Goal: Task Accomplishment & Management: Use online tool/utility

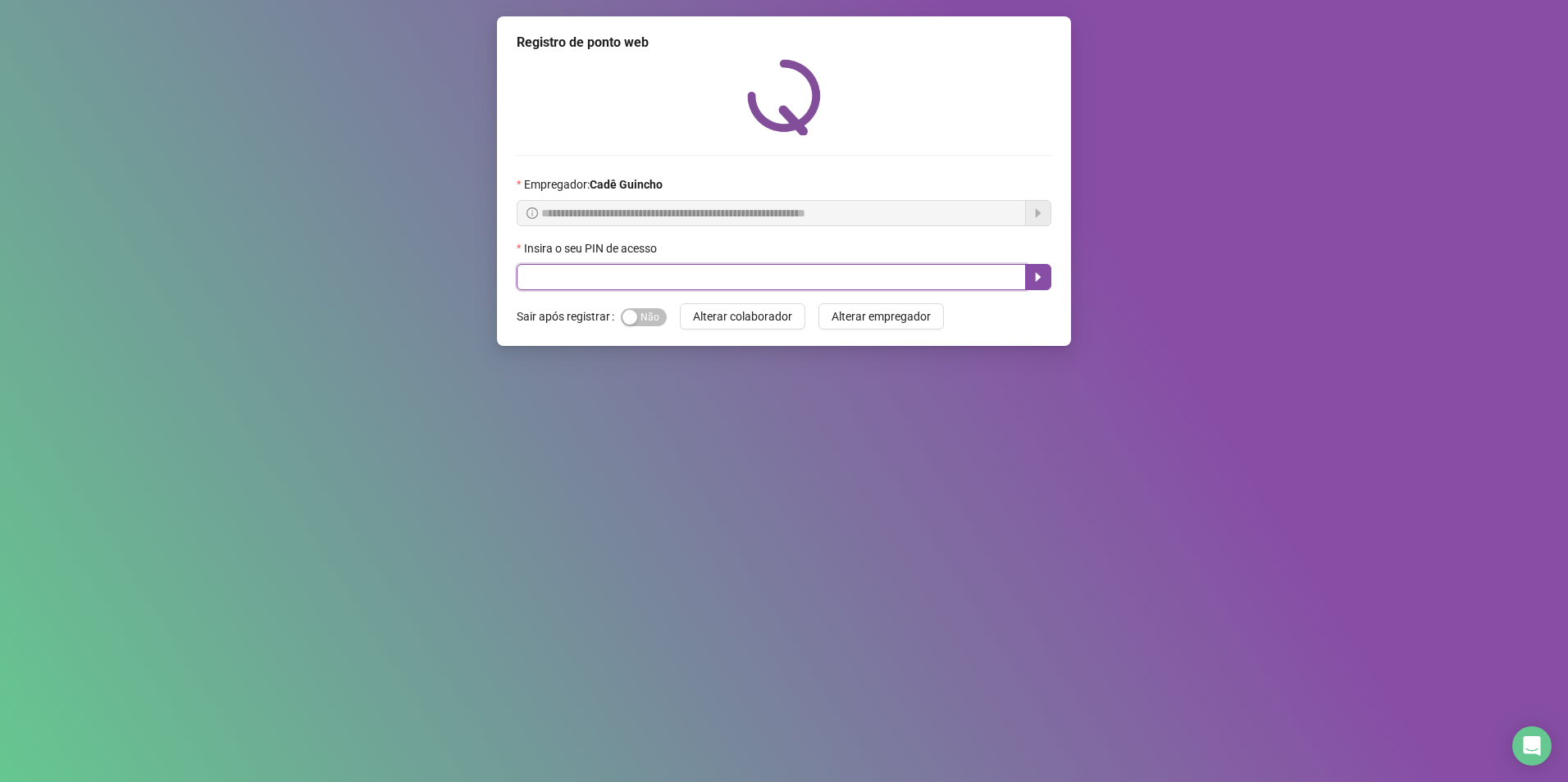
click at [731, 279] on input "text" at bounding box center [772, 277] width 509 height 26
type input "*****"
click at [1036, 269] on button "button" at bounding box center [1039, 277] width 26 height 26
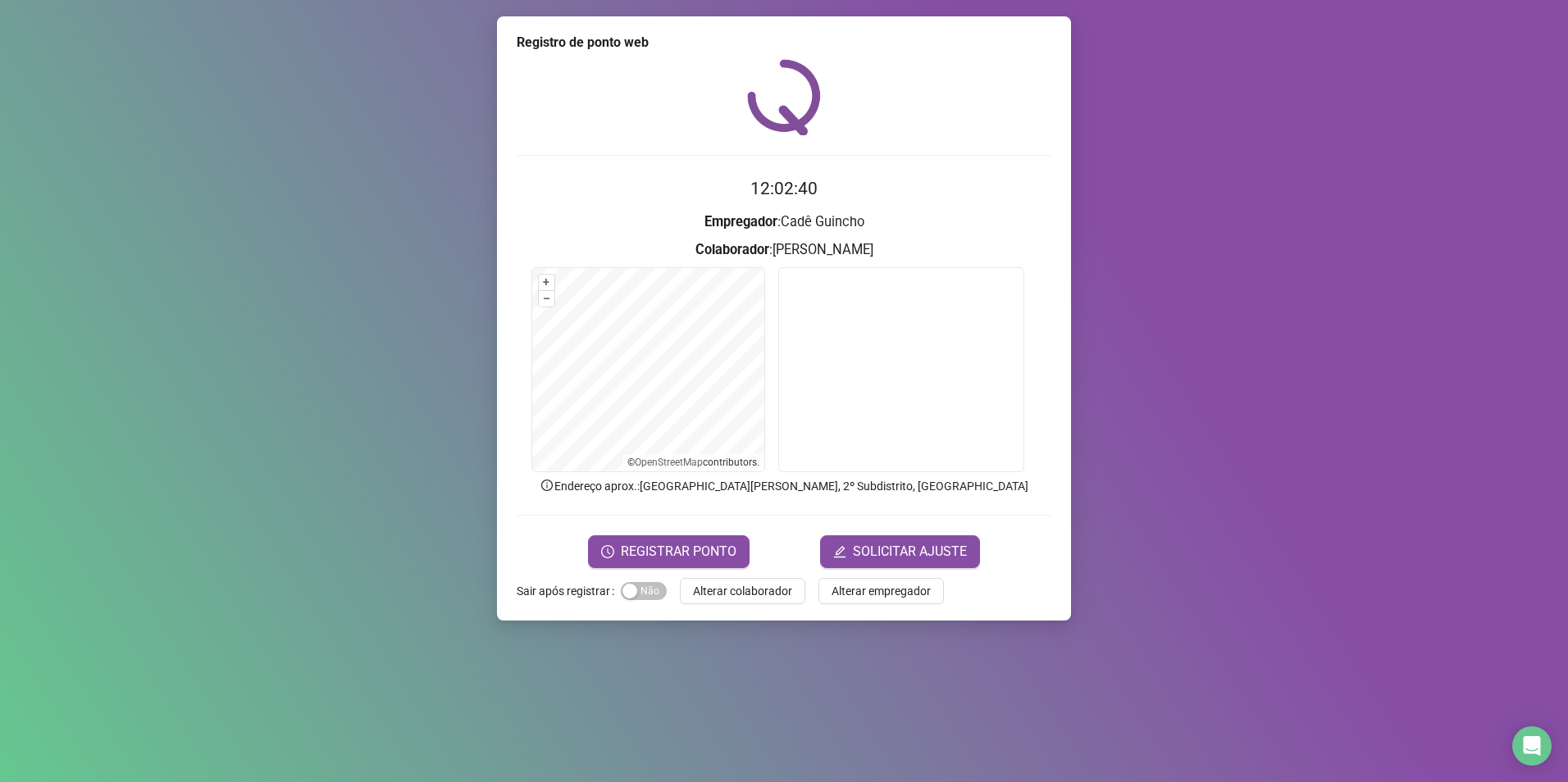
drag, startPoint x: 458, startPoint y: 453, endPoint x: 426, endPoint y: 459, distance: 32.6
click at [426, 459] on div "Registro de ponto web 12:02:40 Empregador : [PERSON_NAME] : [PERSON_NAME] + – ⇧…" at bounding box center [784, 391] width 1568 height 782
click at [624, 547] on span "REGISTRAR PONTO" at bounding box center [679, 552] width 116 height 20
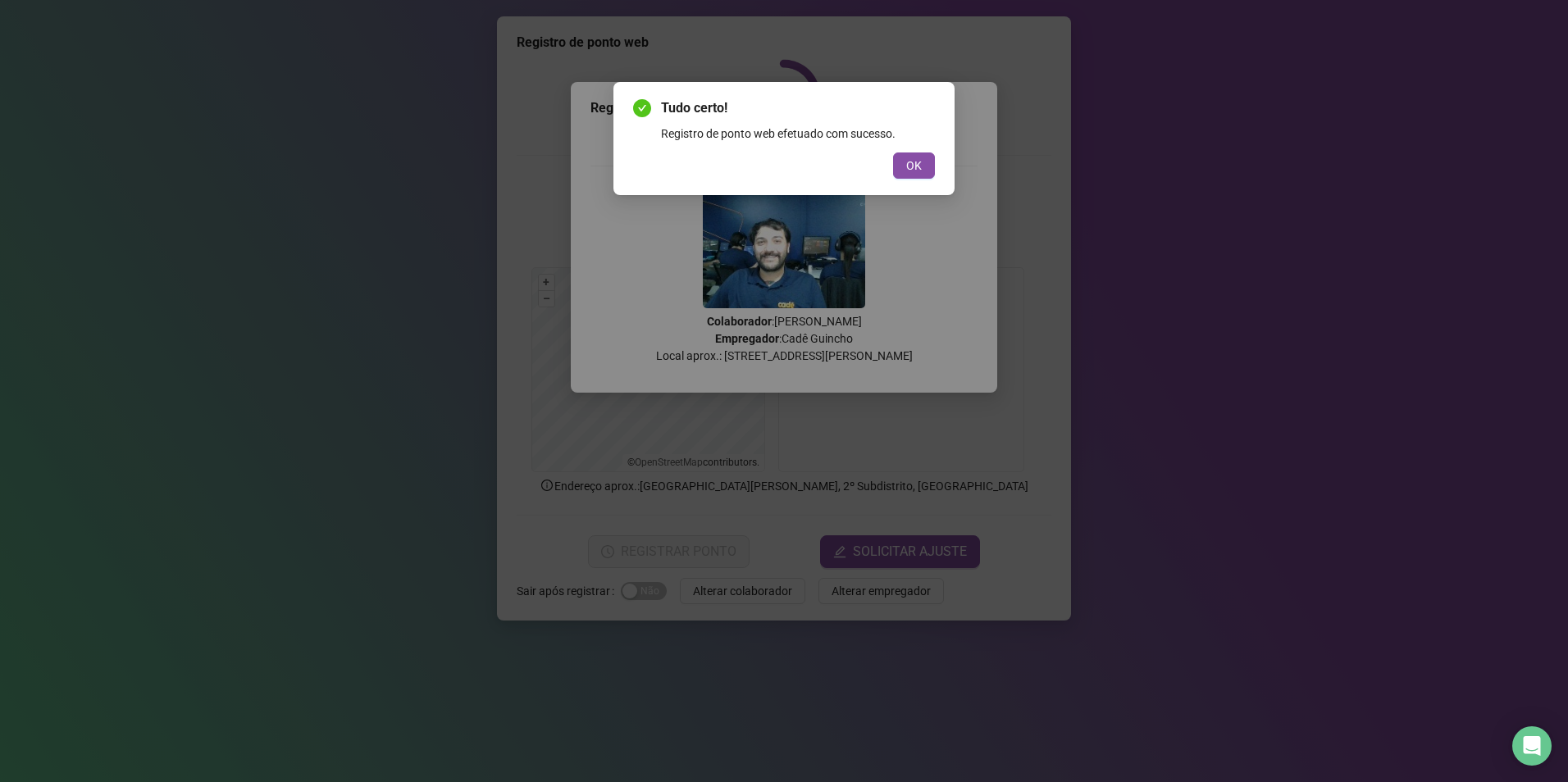
click at [891, 166] on div "OK" at bounding box center [784, 165] width 302 height 26
click at [896, 167] on button "OK" at bounding box center [914, 165] width 42 height 26
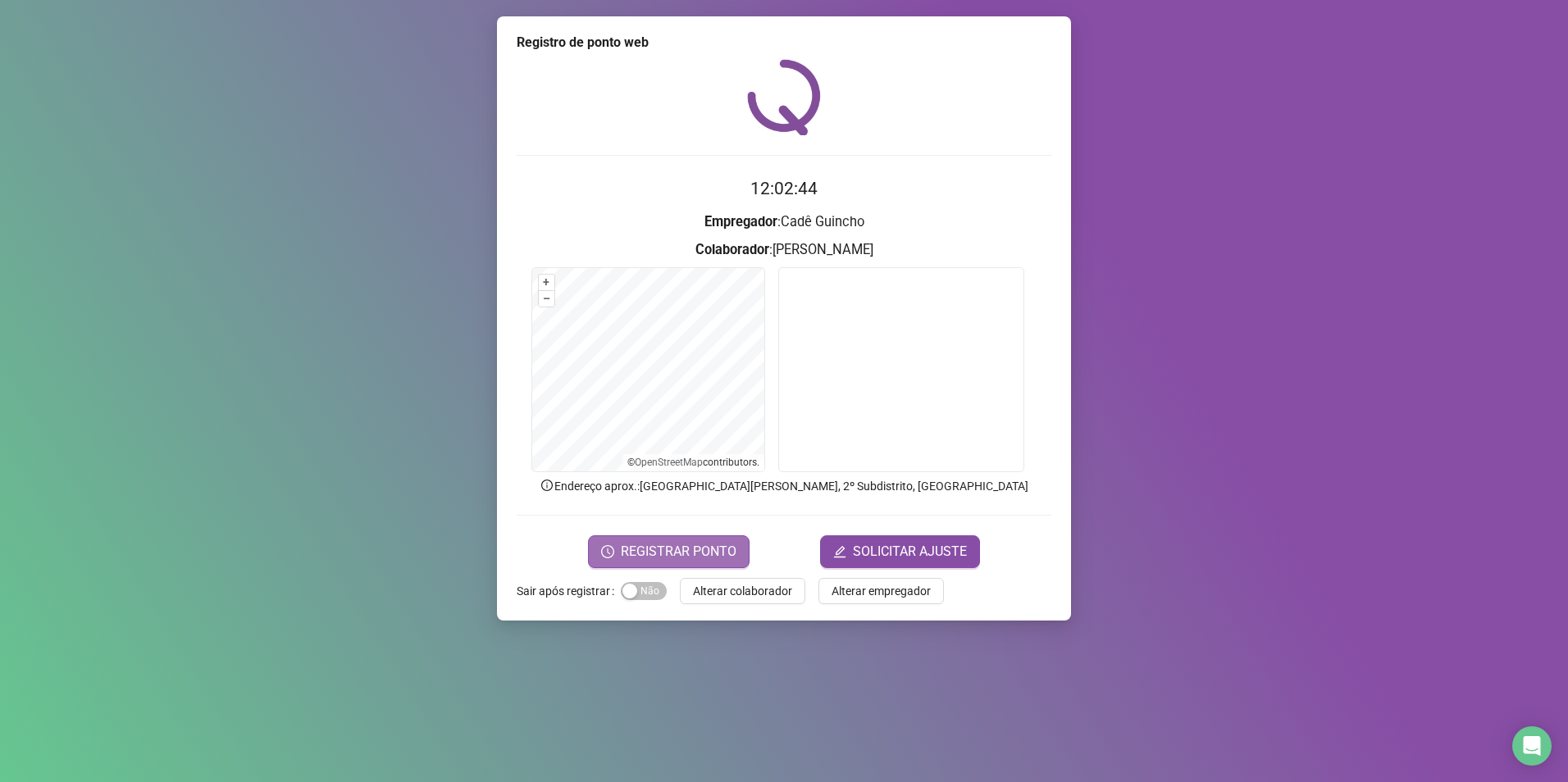
click at [706, 548] on span "REGISTRAR PONTO" at bounding box center [679, 552] width 116 height 20
